Goal: Information Seeking & Learning: Learn about a topic

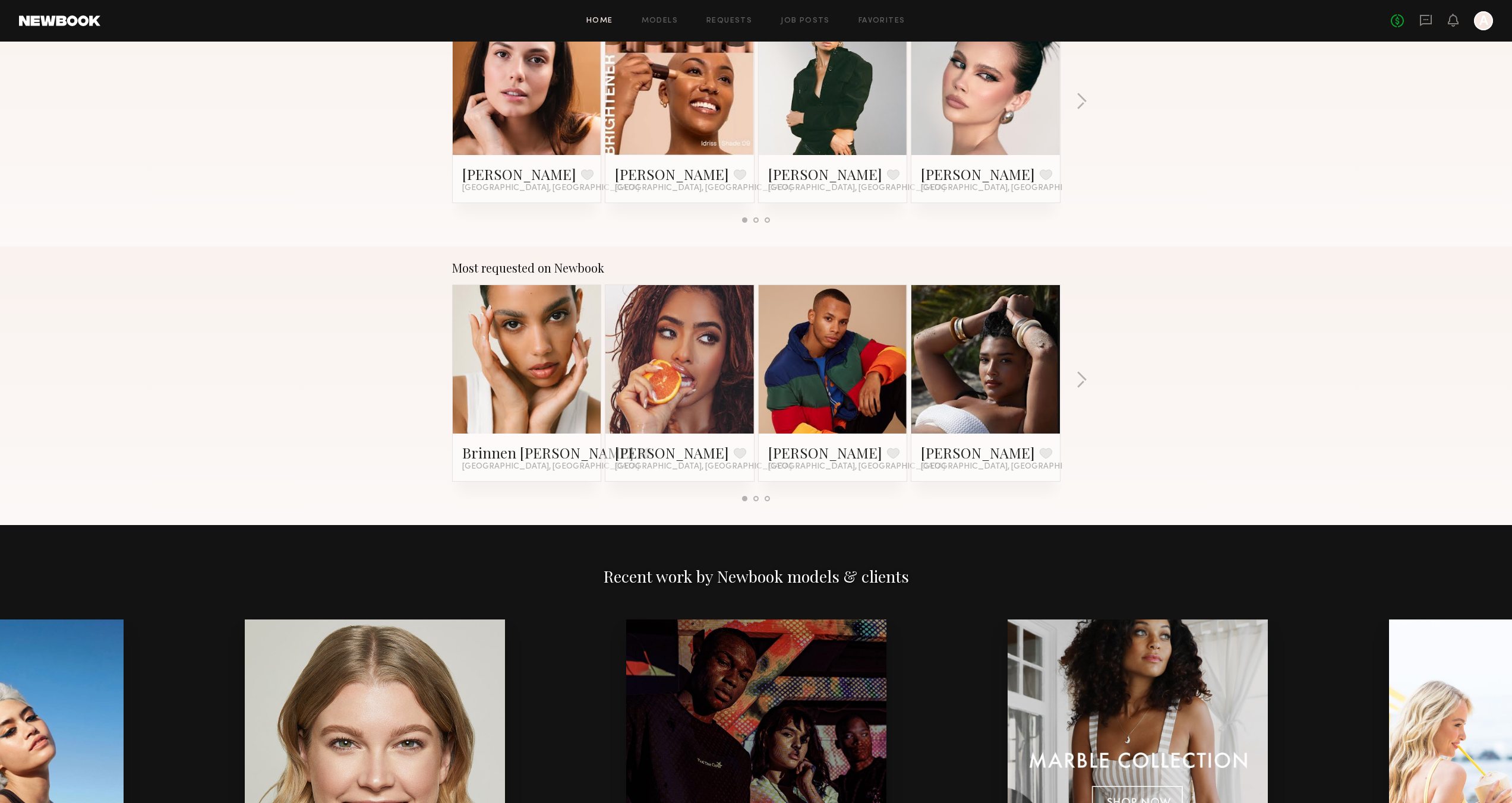
scroll to position [1359, 0]
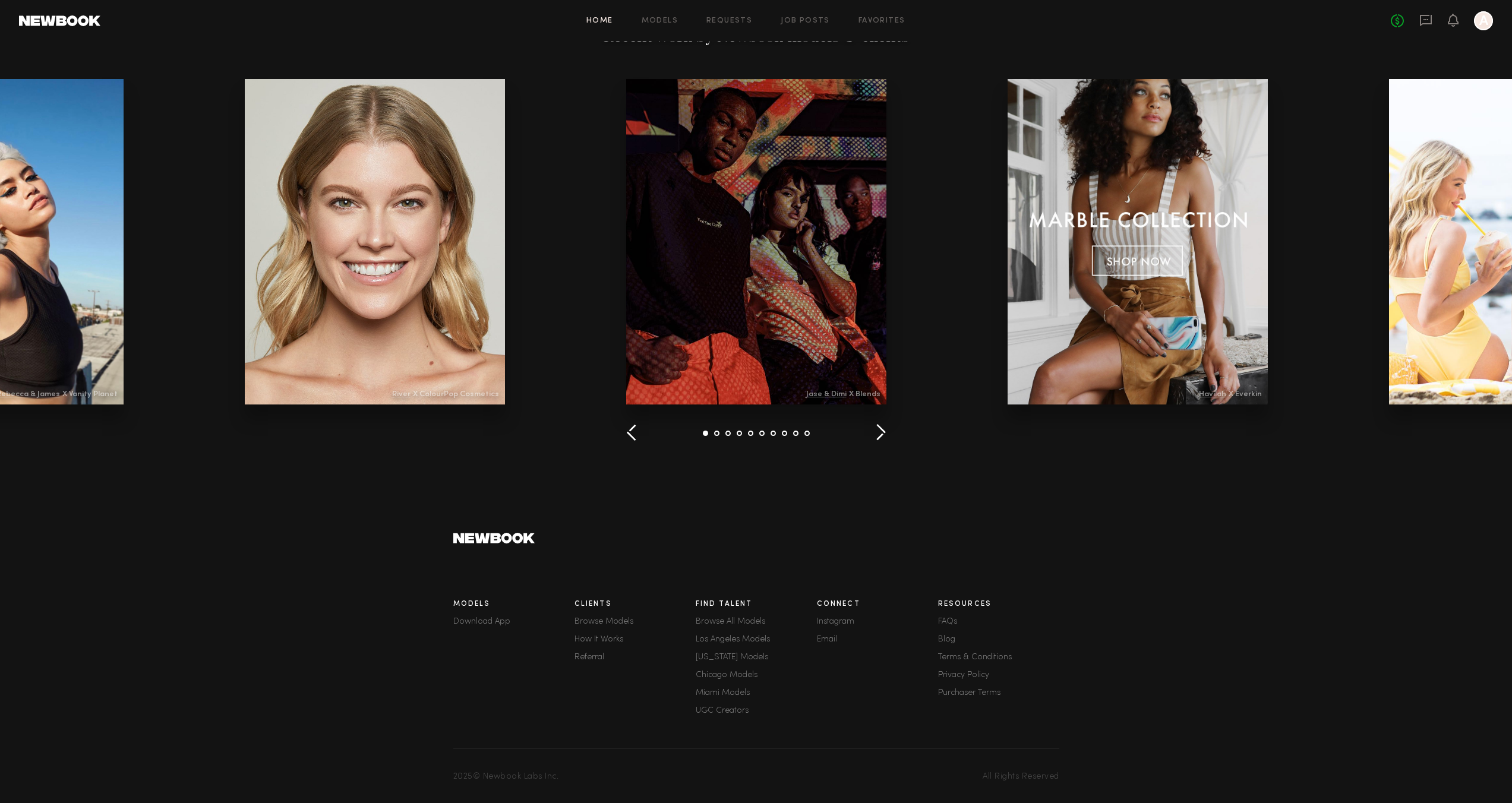
click at [950, 622] on link "FAQs" at bounding box center [998, 622] width 121 height 8
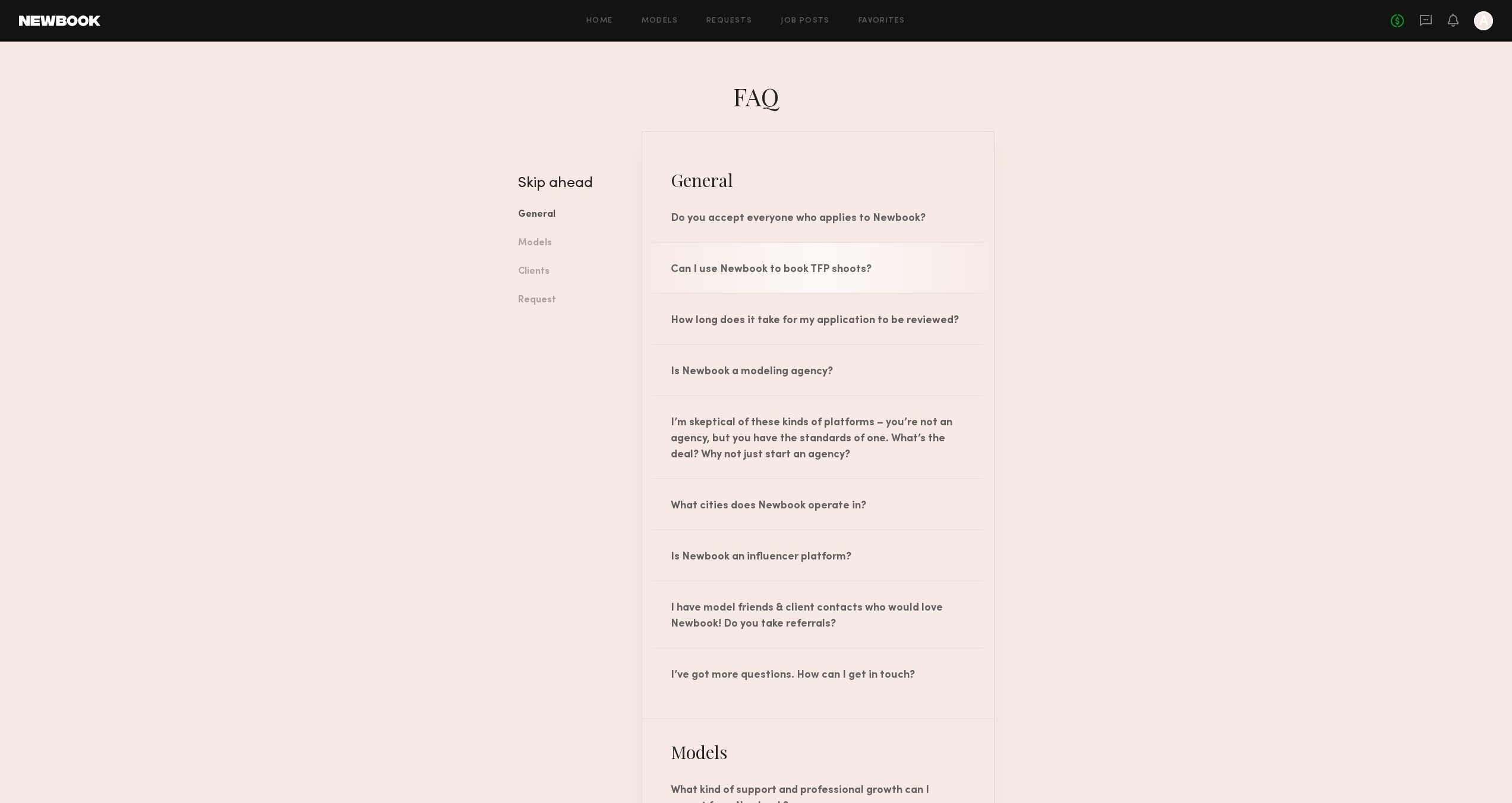
click at [862, 272] on div "Can I use Newbook to book TFP shoots?" at bounding box center [818, 268] width 351 height 50
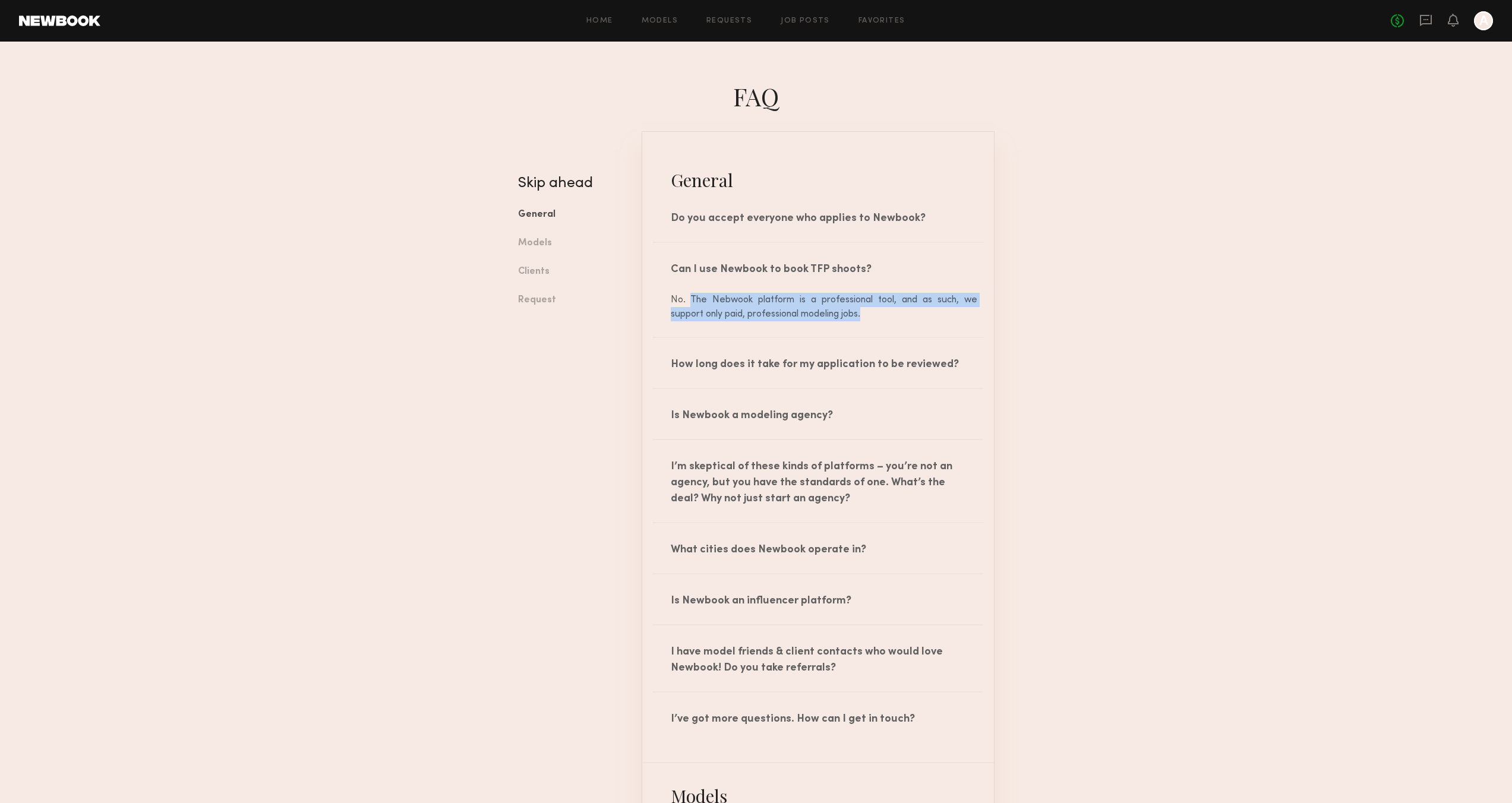
drag, startPoint x: 869, startPoint y: 314, endPoint x: 690, endPoint y: 303, distance: 179.3
click at [690, 303] on div "No. The Nebwook platform is a professional tool, and as such, we support only p…" at bounding box center [818, 307] width 318 height 29
copy div "The Nebwook platform is a professional tool, and as such, we support only paid,…"
click at [536, 266] on link "Clients" at bounding box center [571, 270] width 106 height 29
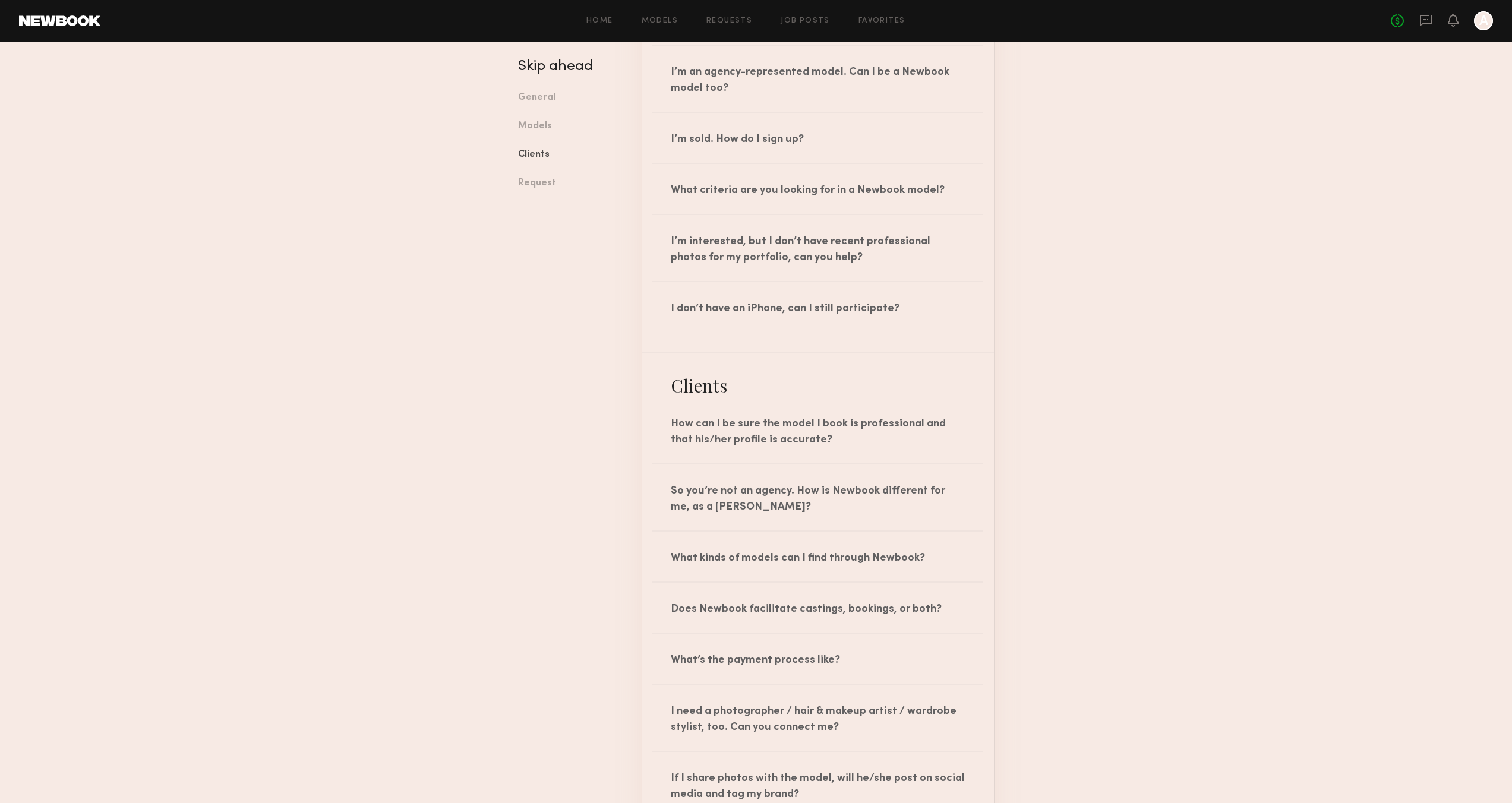
scroll to position [1313, 0]
